Goal: Information Seeking & Learning: Learn about a topic

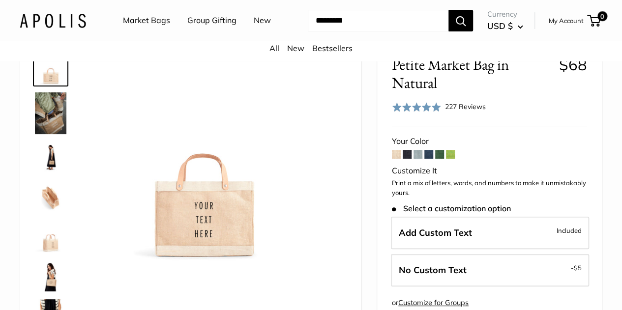
click at [429, 159] on span at bounding box center [428, 154] width 9 height 9
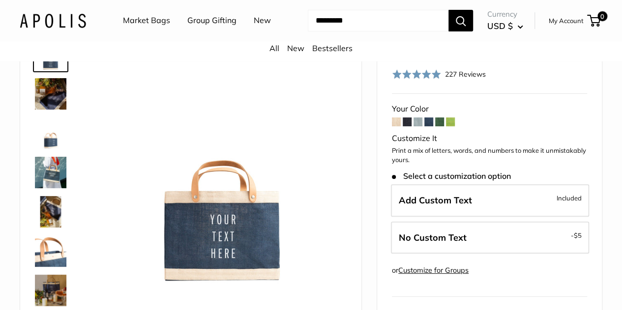
click at [417, 126] on span at bounding box center [417, 122] width 9 height 9
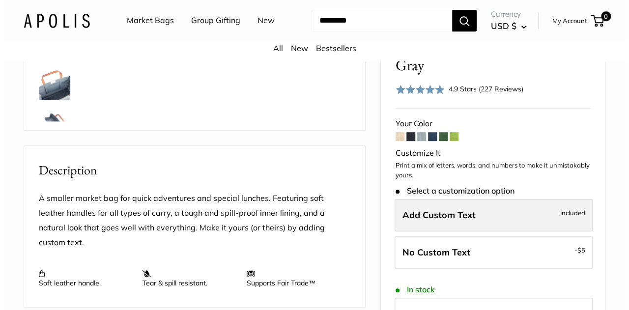
scroll to position [330, 0]
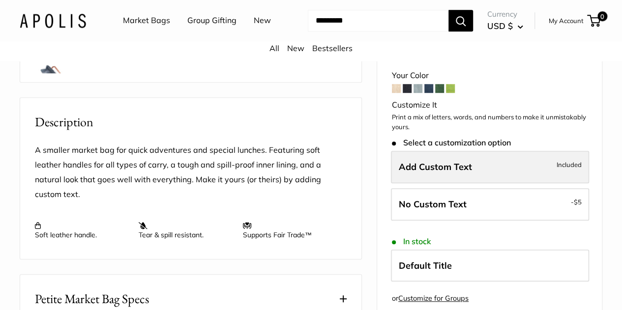
click at [458, 161] on span "Add Custom Text" at bounding box center [435, 166] width 73 height 11
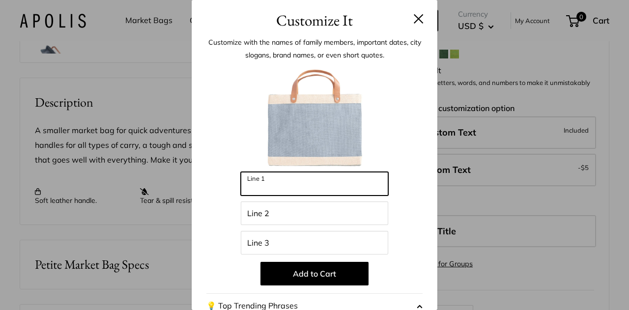
click at [327, 173] on input "Line 1" at bounding box center [314, 184] width 147 height 24
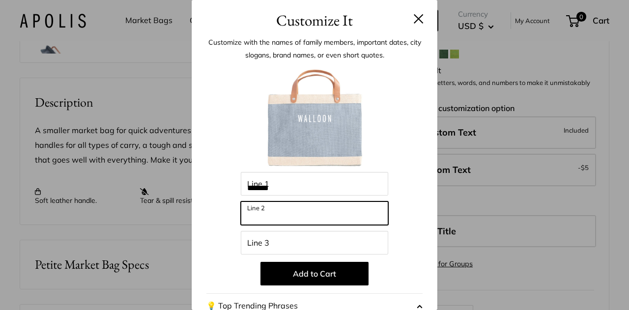
click at [298, 217] on input "Line 2" at bounding box center [314, 214] width 147 height 24
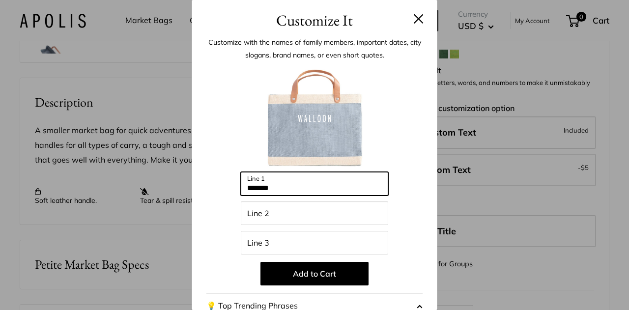
click at [331, 185] on input "*******" at bounding box center [314, 184] width 147 height 24
type input "**********"
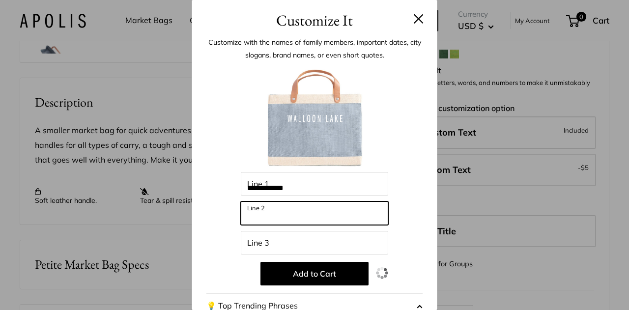
click at [310, 207] on input "Line 2" at bounding box center [314, 214] width 147 height 24
type input "*"
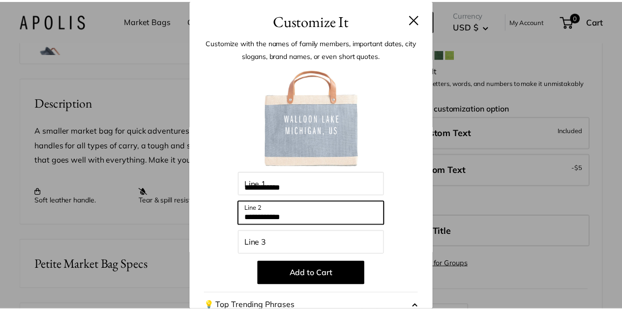
scroll to position [157, 0]
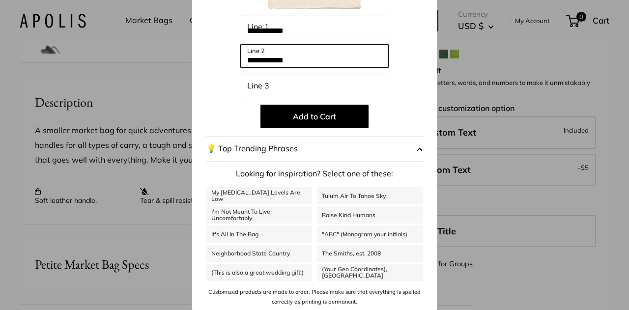
type input "**********"
click at [509, 149] on div "**********" at bounding box center [314, 155] width 629 height 310
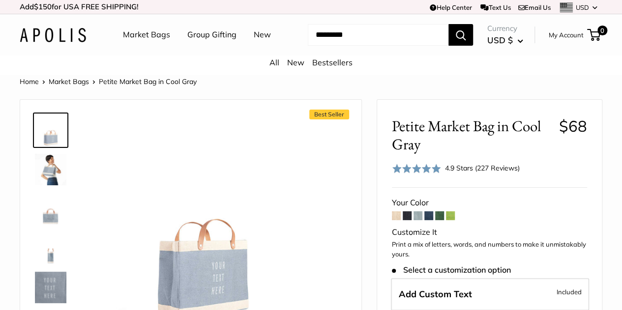
scroll to position [74, 0]
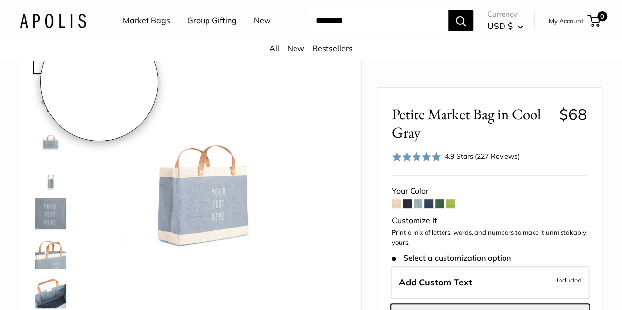
click at [56, 74] on link at bounding box center [50, 56] width 35 height 35
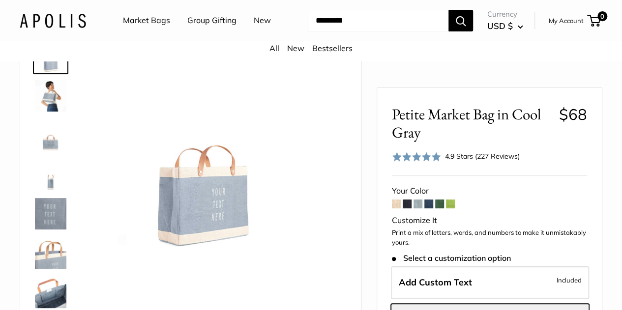
click at [48, 105] on img at bounding box center [50, 95] width 31 height 31
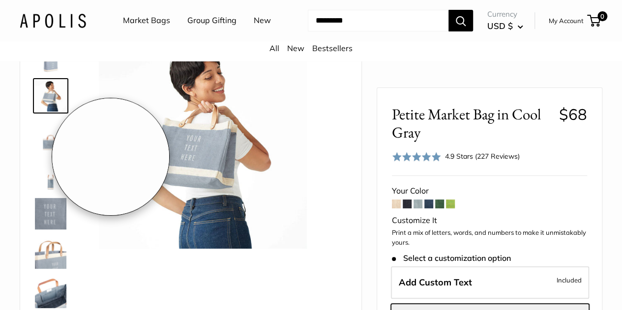
click at [27, 156] on div "Best Seller" at bounding box center [190, 182] width 341 height 313
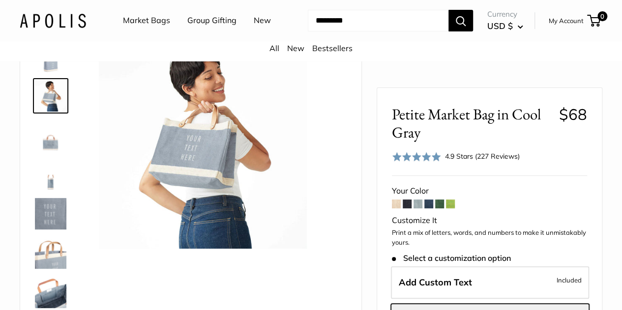
click at [51, 151] on img at bounding box center [50, 134] width 31 height 31
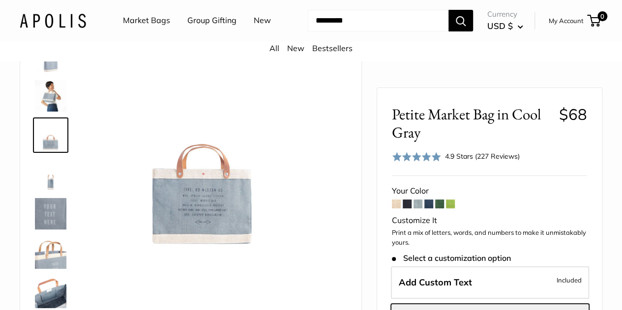
click at [36, 184] on img at bounding box center [50, 174] width 31 height 31
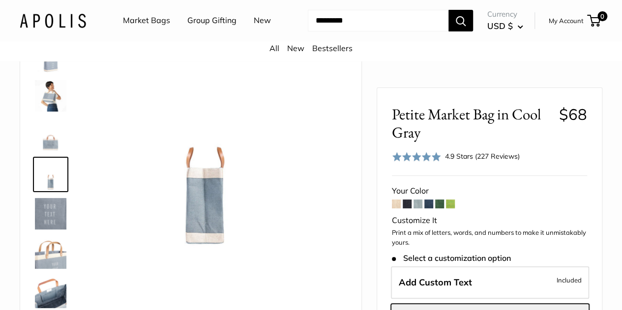
click at [43, 222] on img at bounding box center [50, 213] width 31 height 31
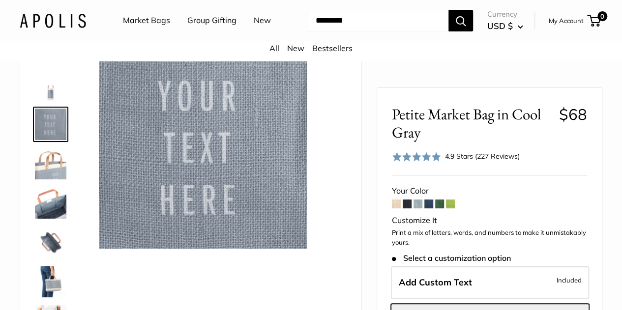
scroll to position [89, 0]
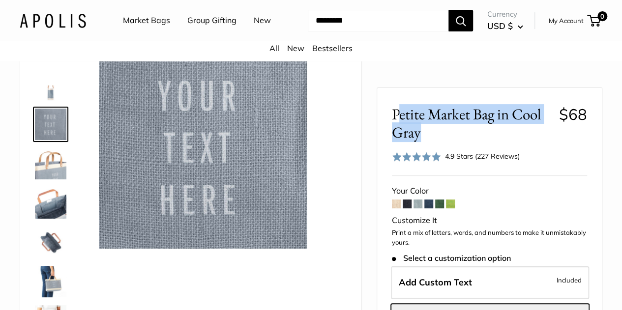
drag, startPoint x: 482, startPoint y: 133, endPoint x: 397, endPoint y: 99, distance: 91.6
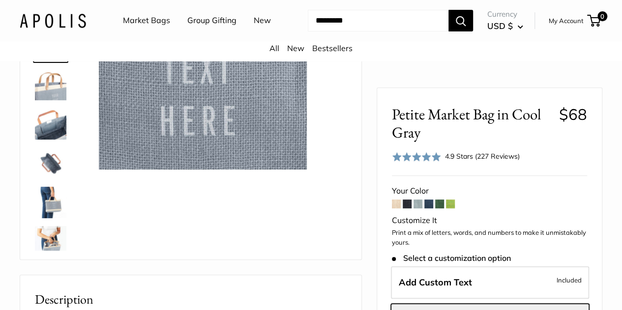
scroll to position [427, 0]
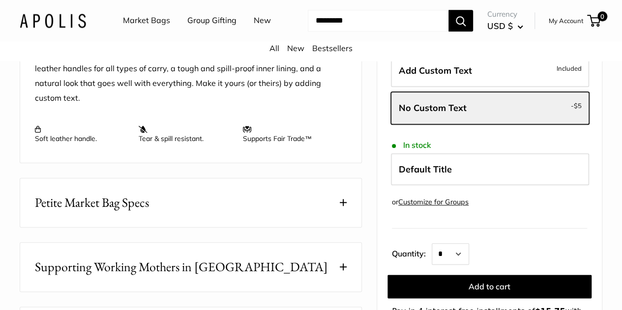
click at [265, 185] on button "Petite Market Bag Specs" at bounding box center [190, 202] width 341 height 49
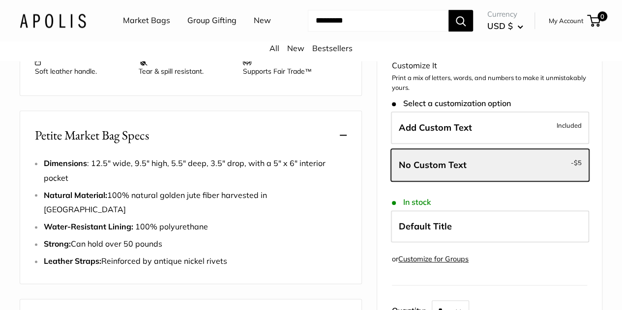
scroll to position [496, 0]
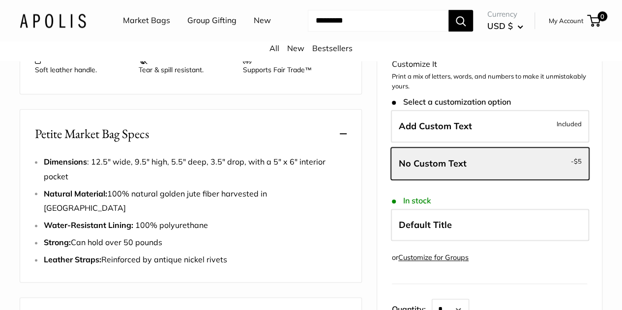
click at [336, 129] on button "Petite Market Bag Specs" at bounding box center [190, 134] width 341 height 49
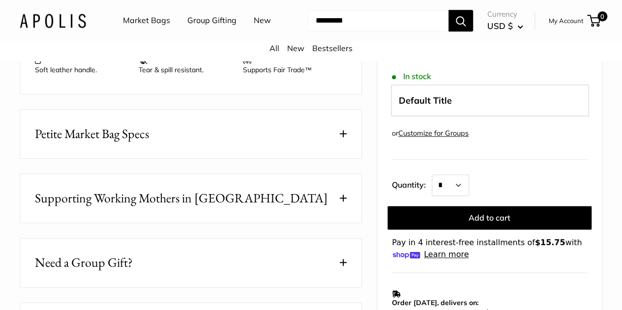
click at [446, 128] on div "or Customize for Groups" at bounding box center [430, 133] width 77 height 13
click at [446, 129] on link "Customize for Groups" at bounding box center [433, 133] width 70 height 9
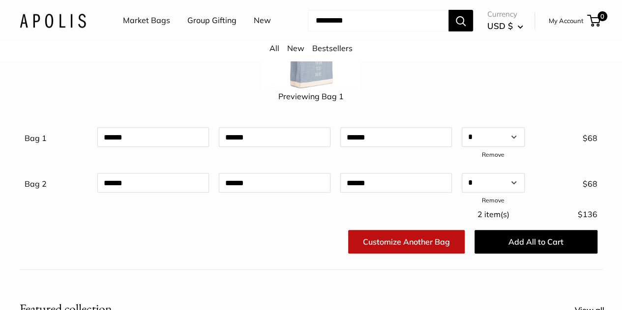
scroll to position [163, 0]
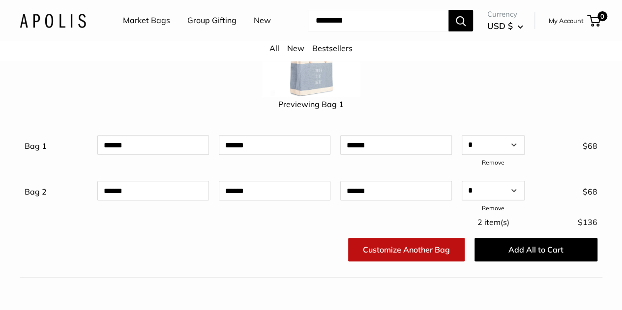
click at [491, 224] on div "2 item(s)" at bounding box center [493, 222] width 73 height 23
click at [489, 212] on link "Remove" at bounding box center [493, 208] width 23 height 7
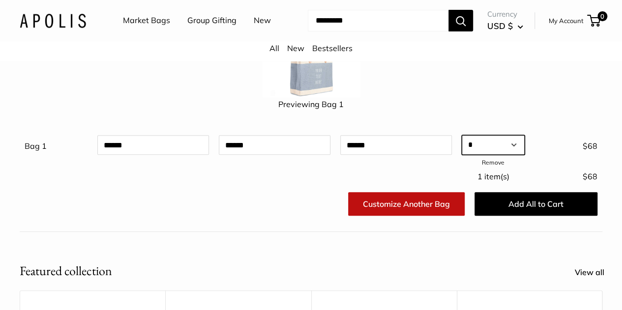
click at [493, 155] on select "* * * * * * * * * ** ** ** ** ** ** ** ** ** ** ** ** ** ** ** ** ** ** ** ** *…" at bounding box center [493, 145] width 63 height 20
click at [485, 155] on select "* * * * * * * * * ** ** ** ** ** ** ** ** ** ** ** ** ** ** ** ** ** ** ** ** *…" at bounding box center [493, 145] width 63 height 20
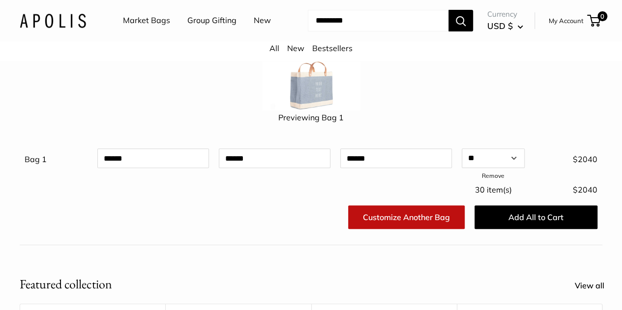
scroll to position [148, 0]
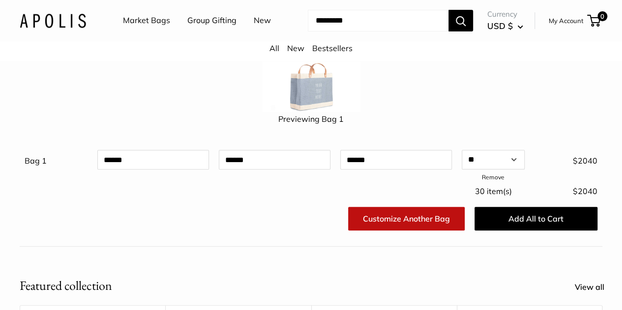
click at [476, 121] on div "Previewing Bag 1" at bounding box center [311, 70] width 583 height 121
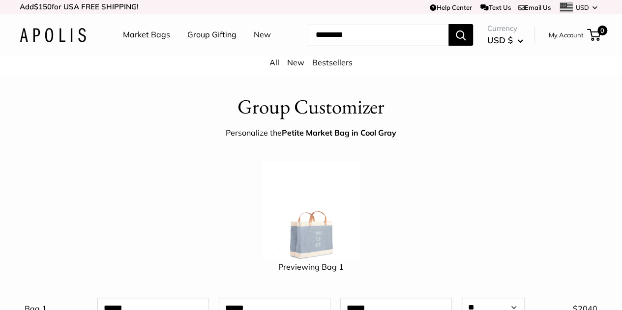
click at [216, 38] on link "Group Gifting" at bounding box center [211, 35] width 49 height 15
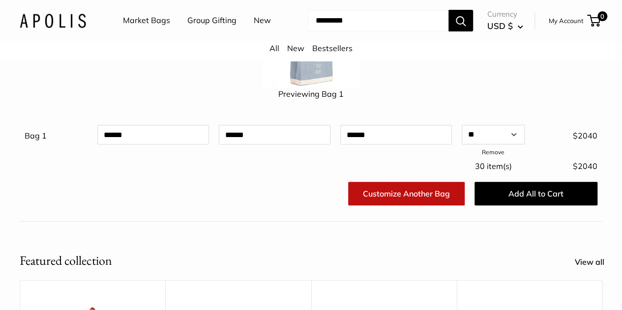
scroll to position [172, 0]
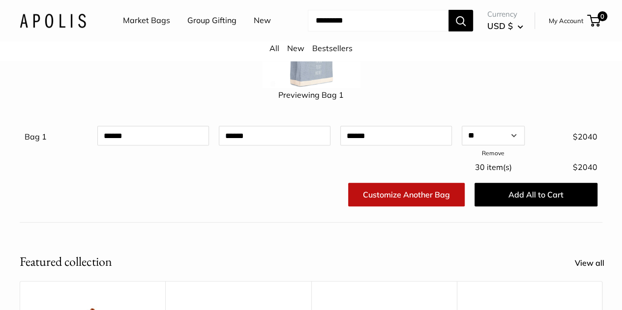
click at [509, 160] on div "* * * * * * * * * ** ** ** ** ** ** ** ** ** ** ** ** ** ** ** ** ** ** ** ** *…" at bounding box center [493, 143] width 63 height 34
click at [504, 146] on select "* * * * * * * * * ** ** ** ** ** ** ** ** ** ** ** ** ** ** ** ** ** ** ** ** *…" at bounding box center [493, 136] width 63 height 20
click at [447, 104] on div "Previewing Bag 1" at bounding box center [311, 46] width 583 height 121
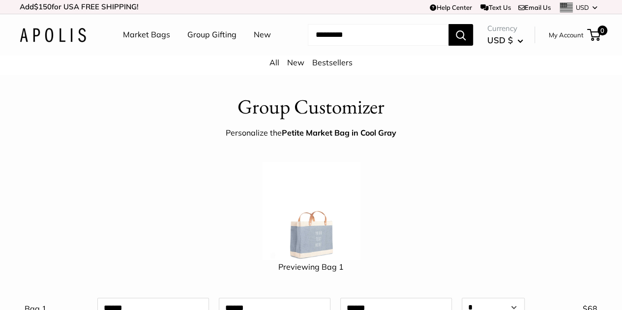
drag, startPoint x: 214, startPoint y: 153, endPoint x: 208, endPoint y: 136, distance: 18.4
click at [214, 153] on div "Group Customizer Personalize the Petite Market Bag in Cool Gray Previewing Bag …" at bounding box center [311, 243] width 622 height 302
click at [154, 41] on link "Market Bags" at bounding box center [146, 35] width 47 height 15
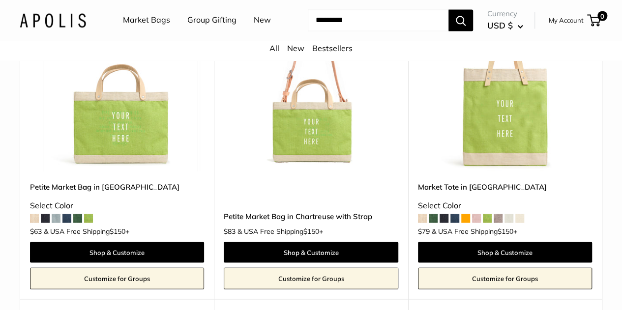
scroll to position [2768, 0]
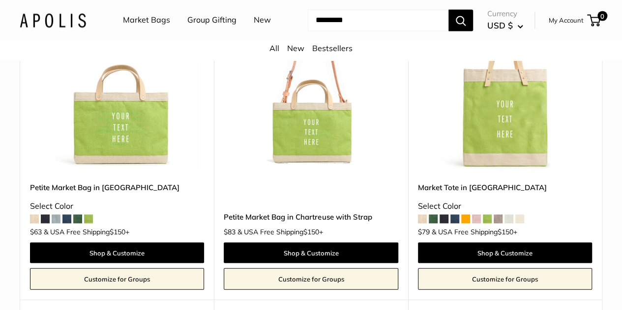
click at [0, 0] on img at bounding box center [0, 0] width 0 height 0
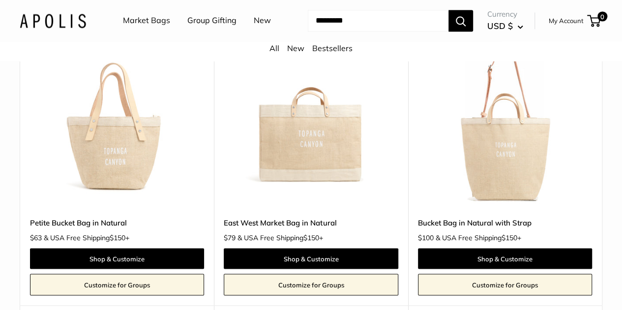
scroll to position [823, 0]
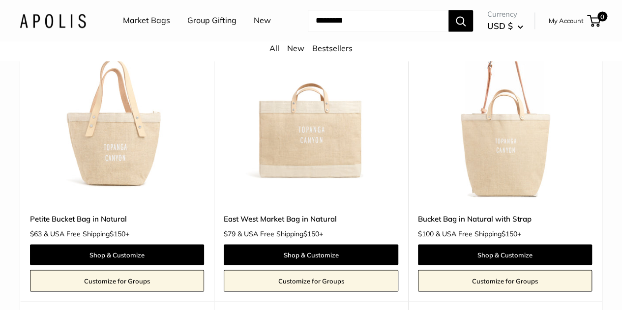
click at [0, 0] on img at bounding box center [0, 0] width 0 height 0
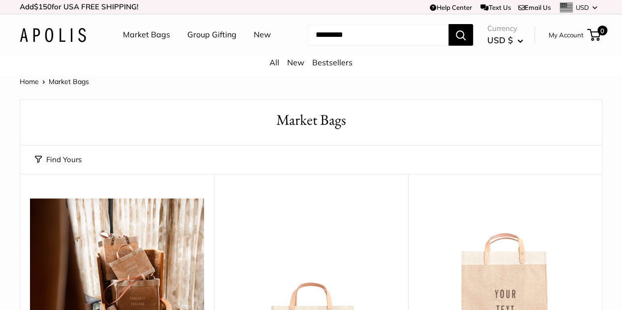
scroll to position [185, 0]
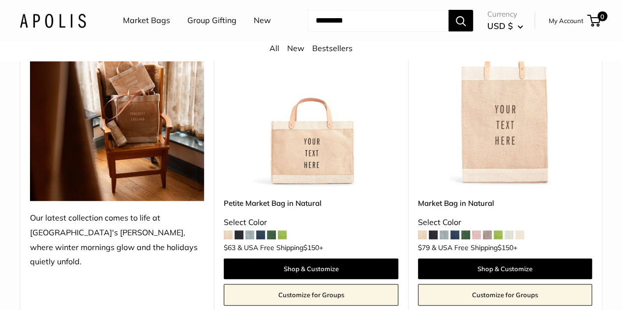
click at [247, 239] on span at bounding box center [249, 235] width 9 height 9
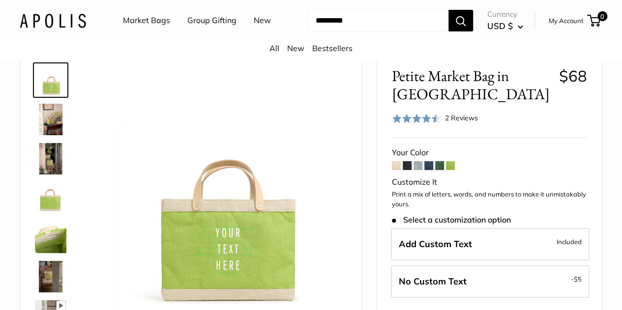
click at [418, 170] on span at bounding box center [417, 165] width 9 height 9
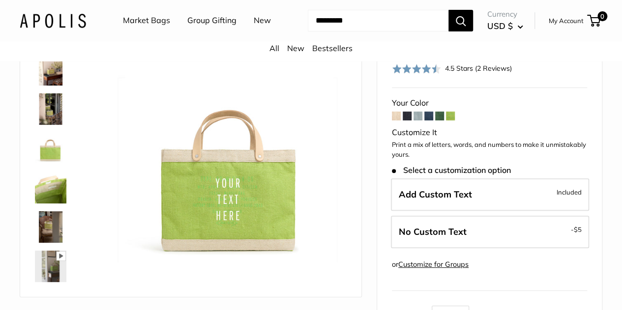
scroll to position [25, 0]
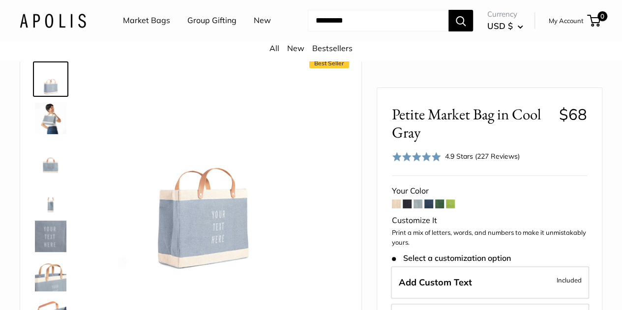
click at [447, 208] on span at bounding box center [450, 204] width 9 height 9
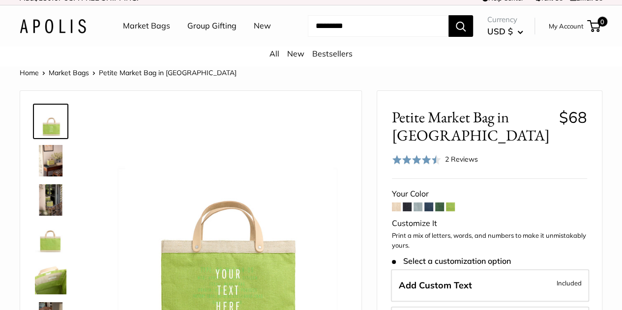
scroll to position [5, 0]
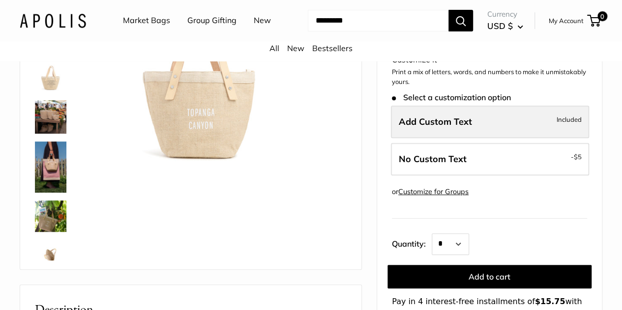
scroll to position [76, 0]
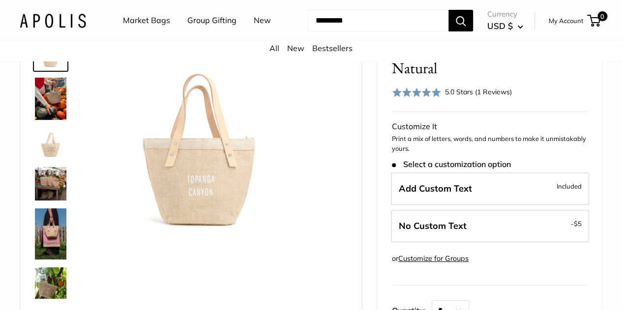
click at [51, 105] on img at bounding box center [50, 99] width 31 height 42
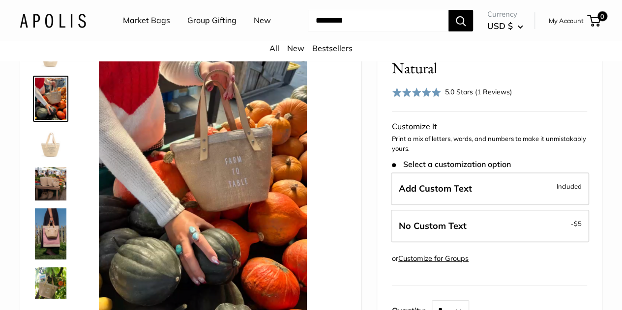
click at [55, 151] on img at bounding box center [50, 143] width 31 height 31
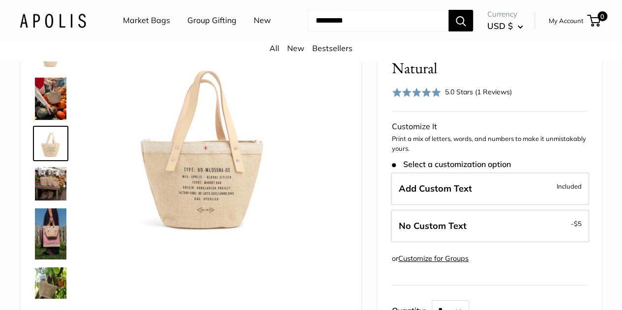
click at [52, 192] on img at bounding box center [50, 183] width 31 height 33
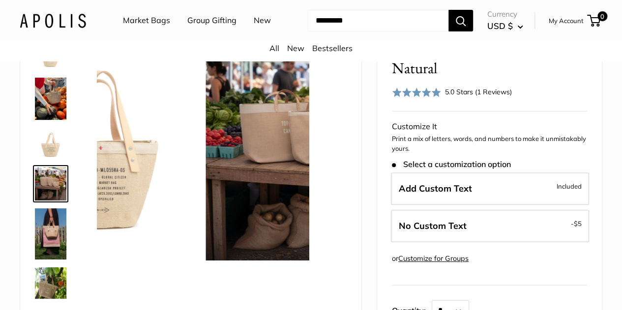
scroll to position [3, 0]
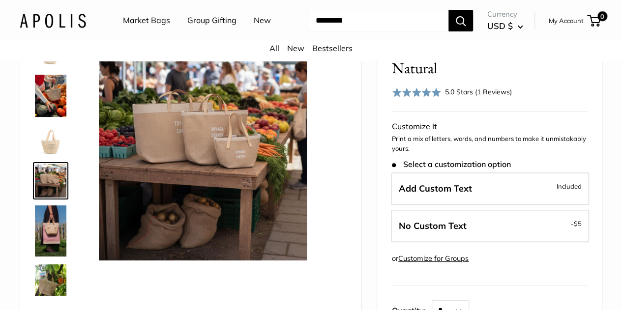
click at [49, 241] on img at bounding box center [50, 231] width 31 height 51
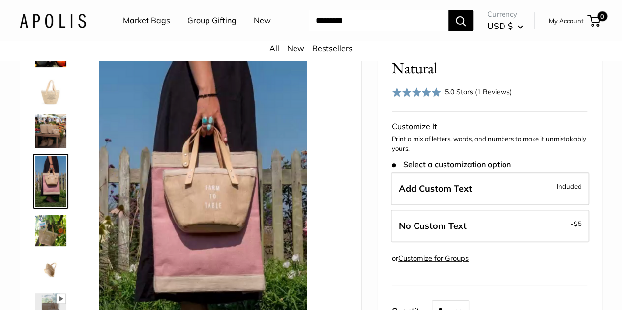
scroll to position [115, 0]
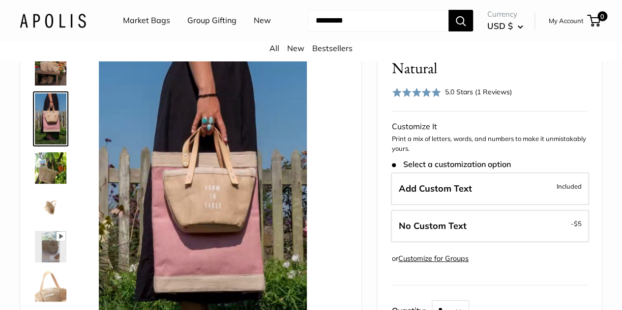
click at [50, 215] on img at bounding box center [50, 207] width 31 height 31
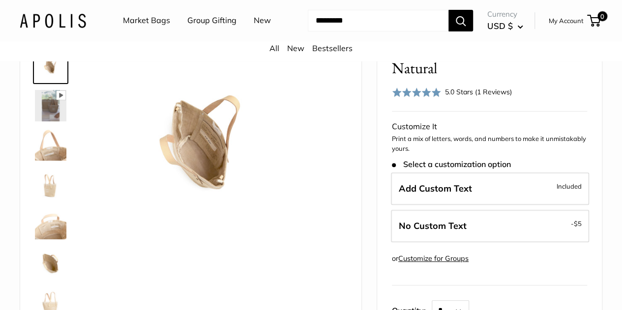
click at [48, 196] on img at bounding box center [50, 184] width 31 height 31
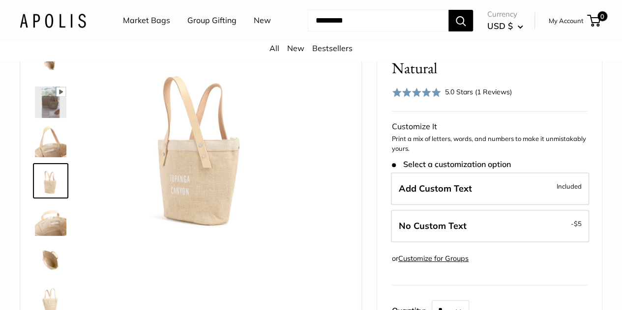
scroll to position [292, 0]
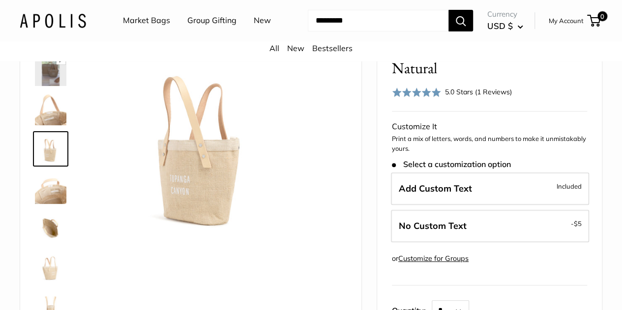
click at [46, 194] on img at bounding box center [50, 188] width 31 height 31
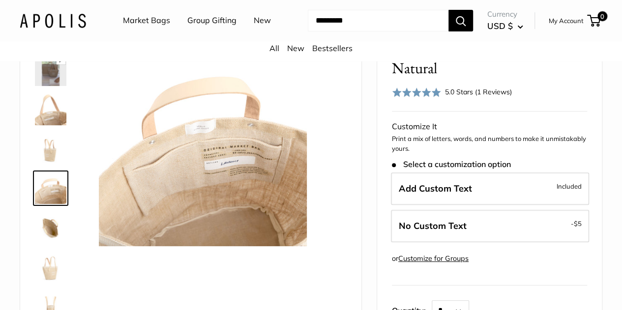
click at [49, 221] on link at bounding box center [50, 227] width 35 height 35
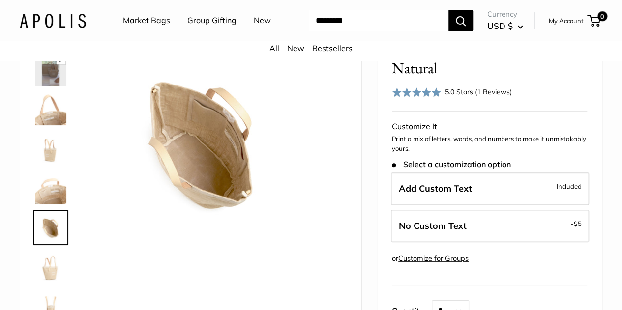
click at [54, 283] on img at bounding box center [50, 266] width 31 height 31
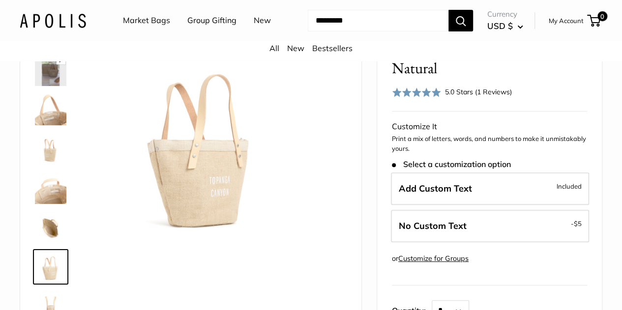
scroll to position [0, 0]
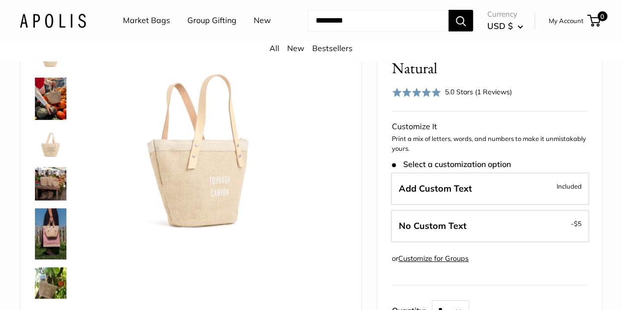
click at [45, 109] on img at bounding box center [50, 99] width 31 height 42
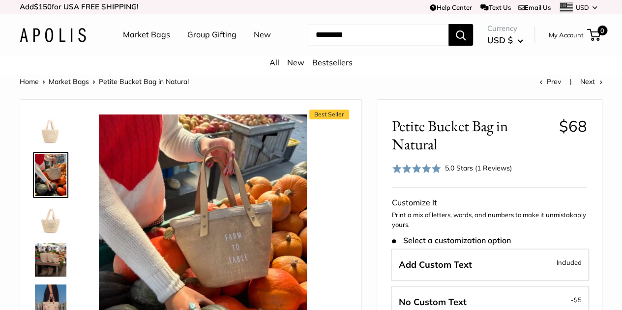
click at [42, 137] on img at bounding box center [50, 130] width 31 height 31
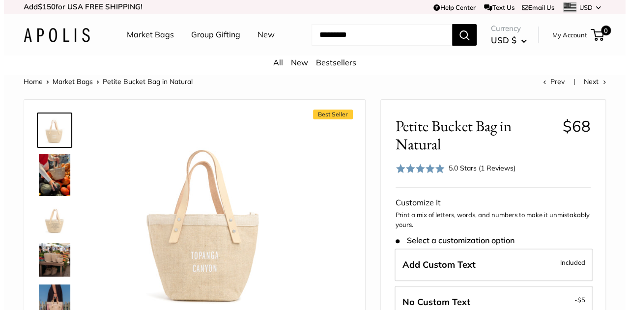
scroll to position [78, 0]
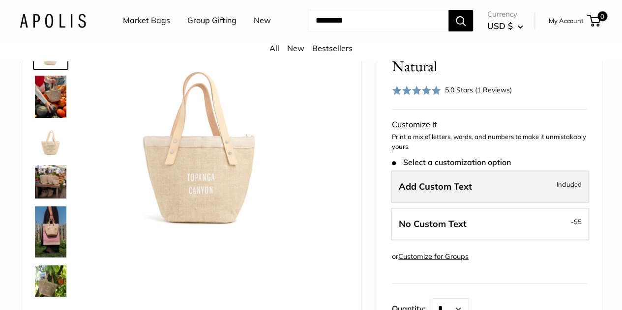
click at [427, 192] on span "Add Custom Text" at bounding box center [435, 186] width 73 height 11
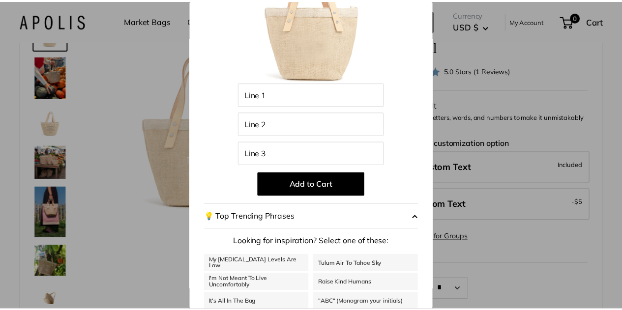
scroll to position [0, 0]
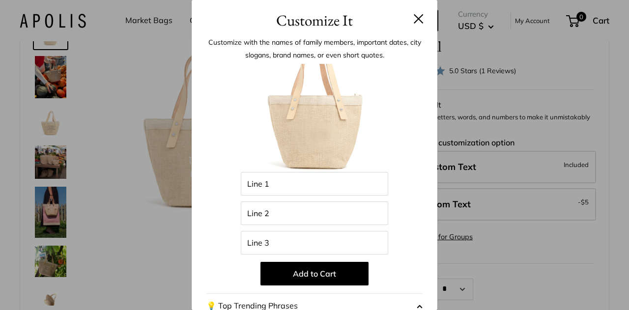
click at [480, 147] on div "Customize It Customize with the names of family members, important dates, city …" at bounding box center [314, 155] width 629 height 310
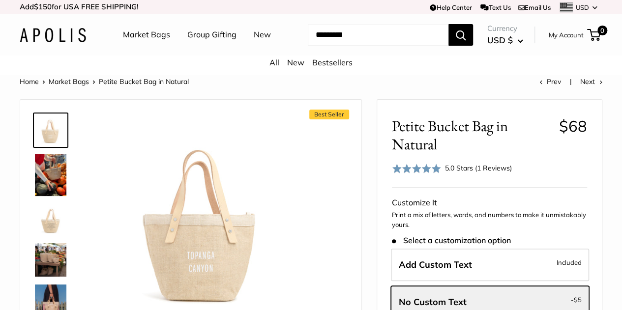
scroll to position [102, 0]
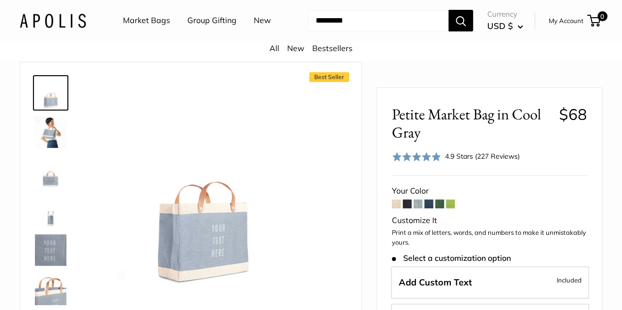
scroll to position [73, 0]
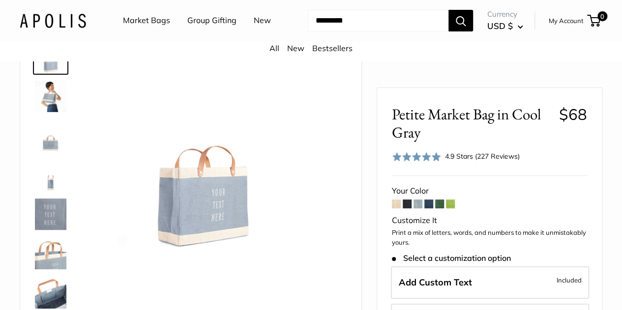
click at [57, 73] on img at bounding box center [50, 56] width 31 height 31
click at [53, 98] on img at bounding box center [50, 96] width 31 height 31
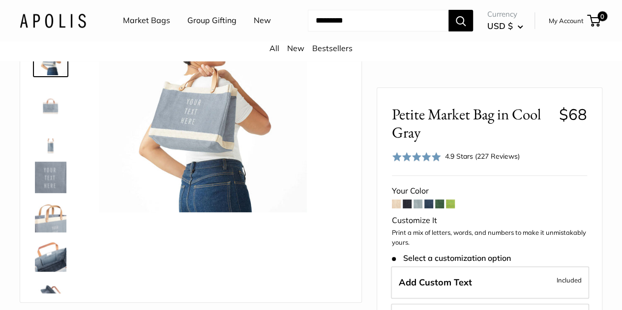
scroll to position [112, 0]
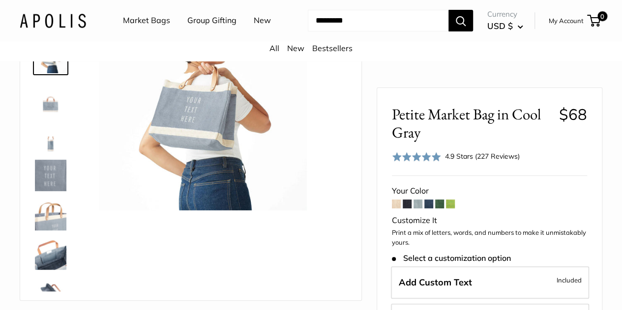
click at [52, 270] on img at bounding box center [50, 253] width 31 height 31
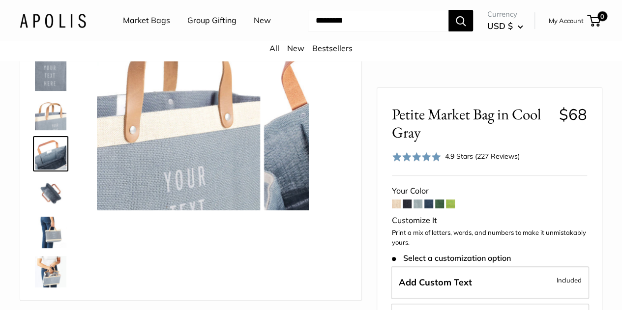
scroll to position [102, 0]
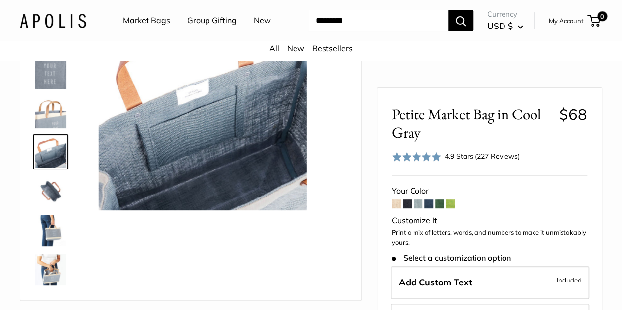
click at [50, 197] on img at bounding box center [50, 191] width 31 height 31
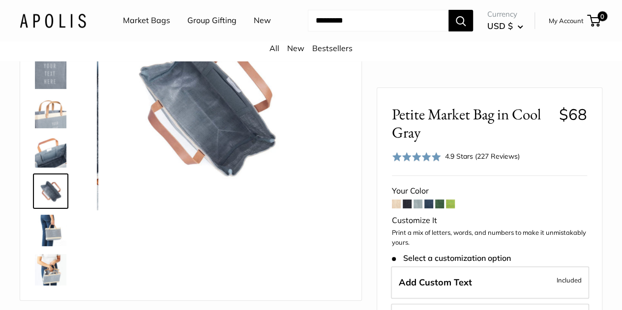
click at [42, 231] on img at bounding box center [50, 230] width 31 height 31
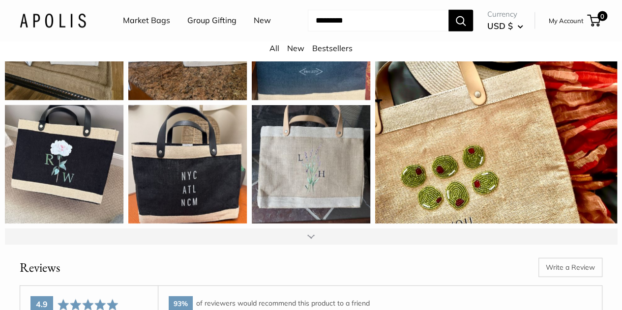
scroll to position [1207, 0]
